Goal: Entertainment & Leisure: Browse casually

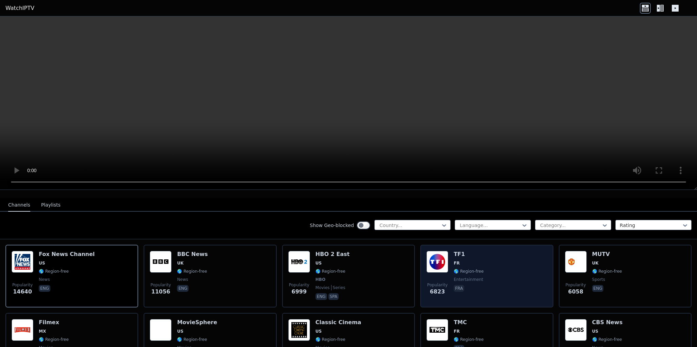
scroll to position [68, 0]
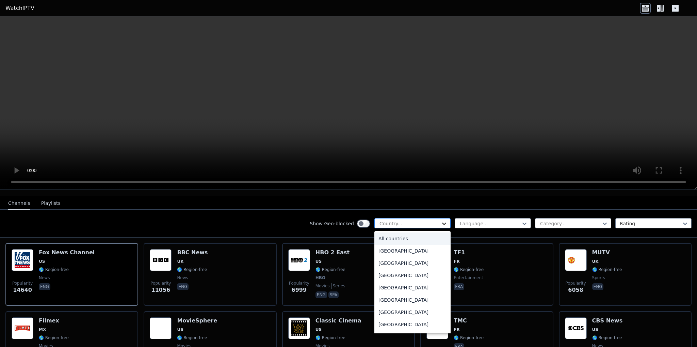
click at [441, 220] on icon at bounding box center [444, 223] width 7 height 7
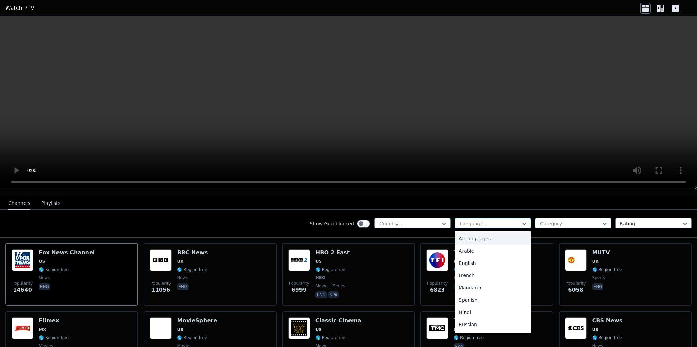
click at [510, 220] on div at bounding box center [490, 223] width 62 height 7
click at [475, 269] on div "French" at bounding box center [493, 275] width 76 height 12
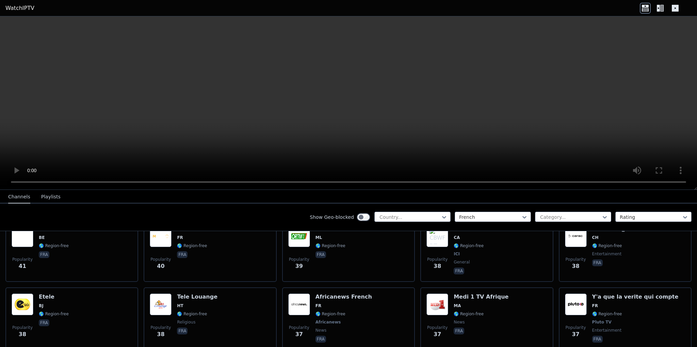
scroll to position [2485, 0]
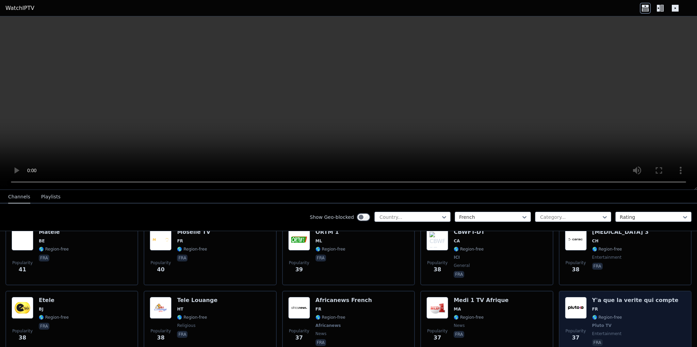
click at [611, 297] on h6 "Y'a que la verite qui compte" at bounding box center [635, 300] width 86 height 7
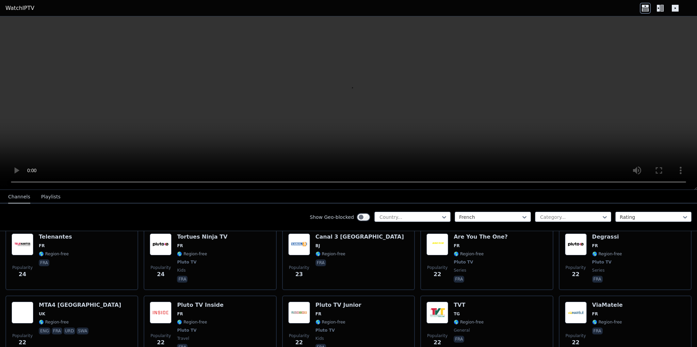
scroll to position [3234, 0]
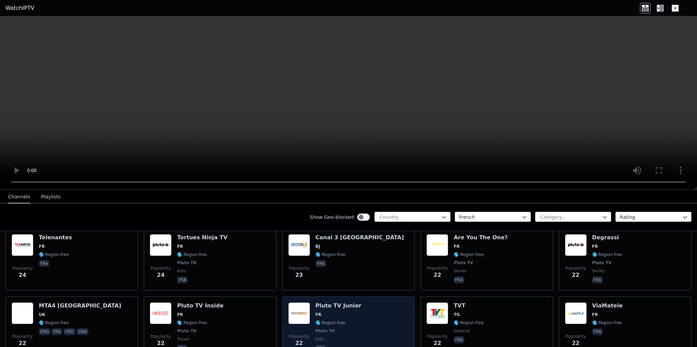
click at [332, 302] on h6 "Pluto TV Junior" at bounding box center [339, 305] width 46 height 7
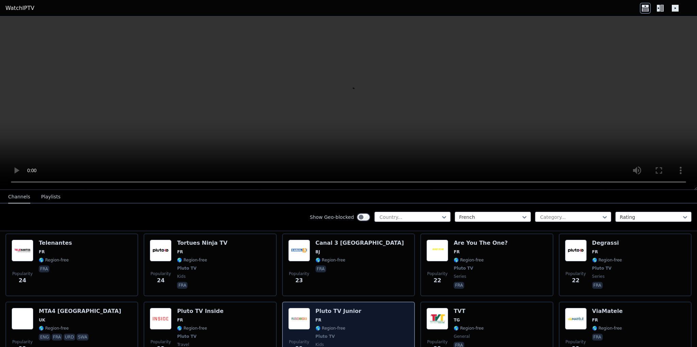
scroll to position [3228, 0]
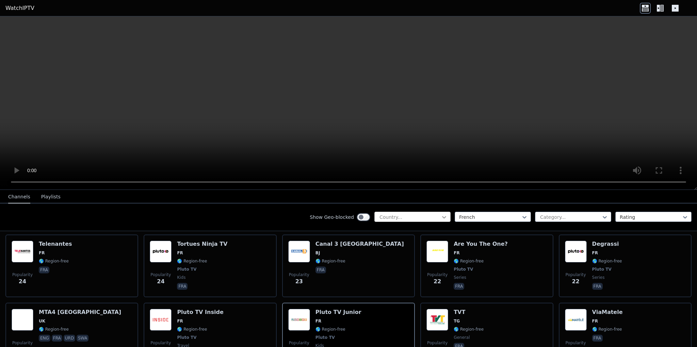
click at [441, 215] on icon at bounding box center [444, 216] width 7 height 7
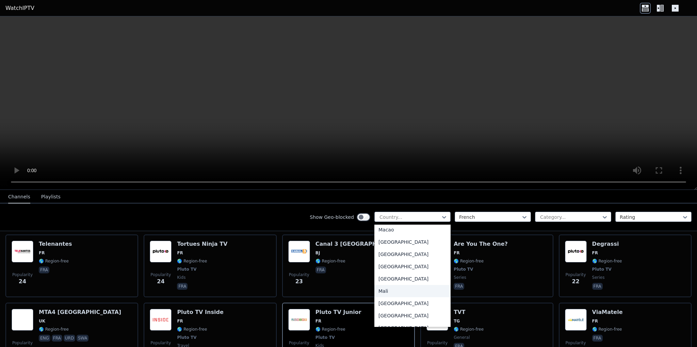
scroll to position [1362, 0]
click at [406, 249] on div "[GEOGRAPHIC_DATA]" at bounding box center [412, 243] width 76 height 12
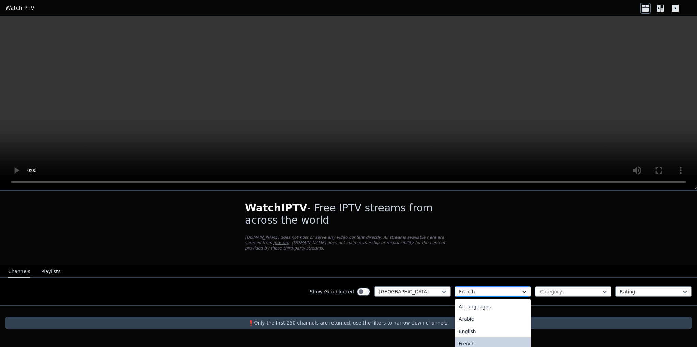
click at [522, 288] on icon at bounding box center [524, 291] width 7 height 7
click at [490, 300] on div "All languages" at bounding box center [493, 306] width 76 height 12
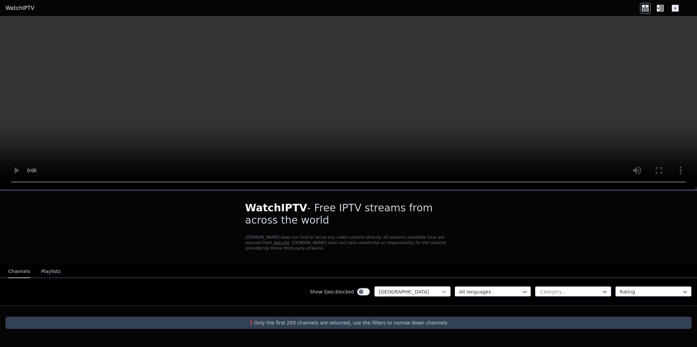
click at [442, 288] on icon at bounding box center [444, 291] width 7 height 7
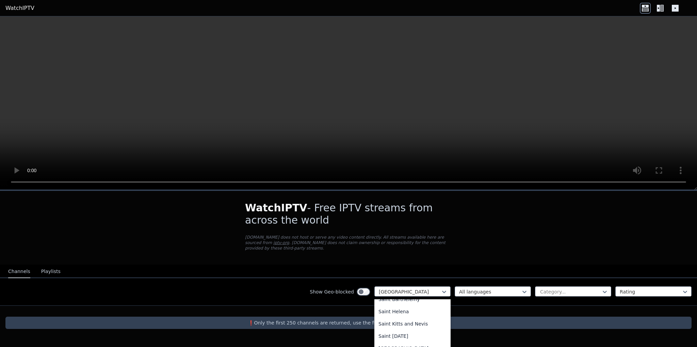
scroll to position [1942, 0]
